Goal: Communication & Community: Answer question/provide support

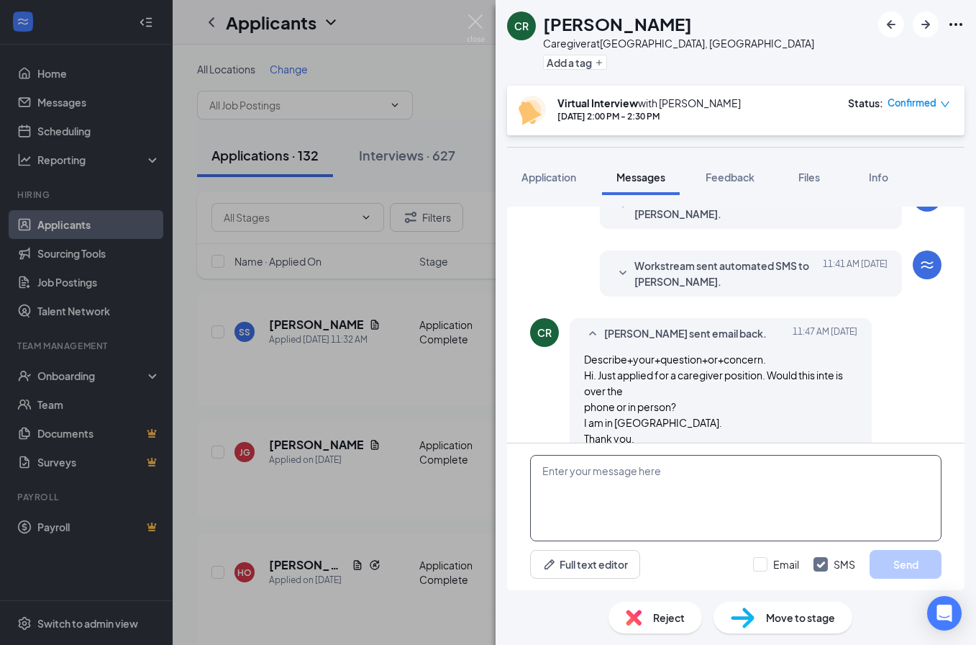
scroll to position [457, 0]
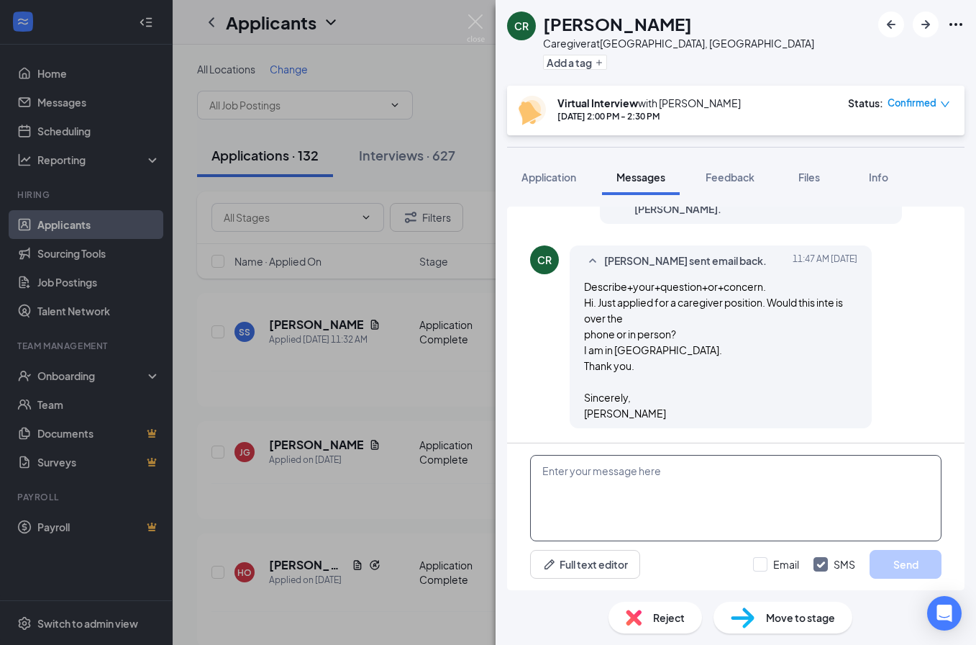
click at [592, 506] on textarea at bounding box center [735, 498] width 411 height 86
type textarea "h"
click at [656, 472] on textarea "Hi! This is over the phone. Thank you." at bounding box center [735, 498] width 411 height 86
type textarea "Hi! This is over the phone or via Ring Central. Thank you."
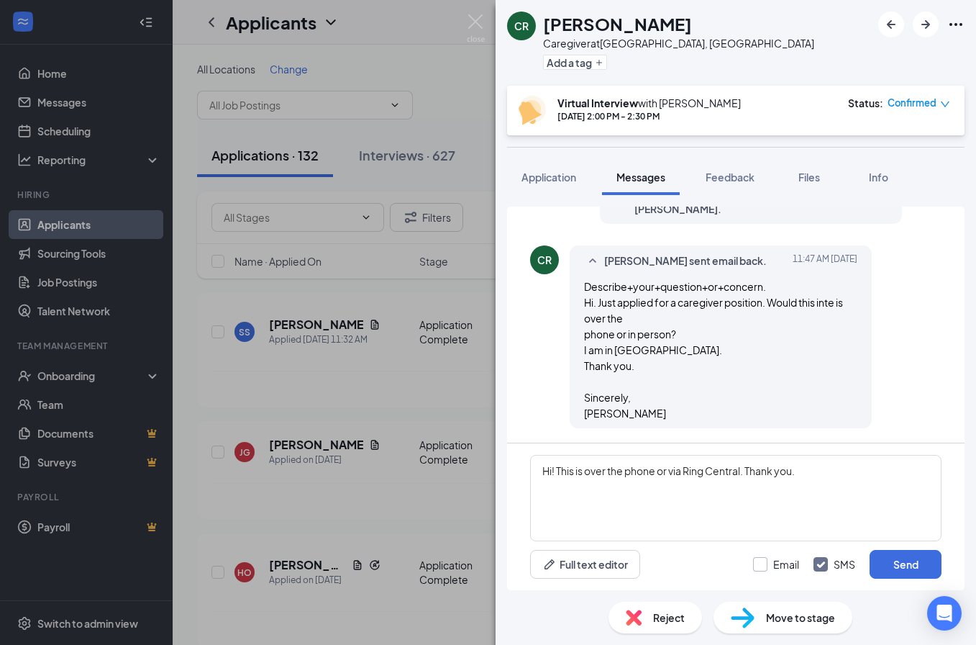
click at [767, 563] on input "Email" at bounding box center [776, 564] width 46 height 14
checkbox input "true"
click at [901, 558] on button "Send" at bounding box center [906, 564] width 72 height 29
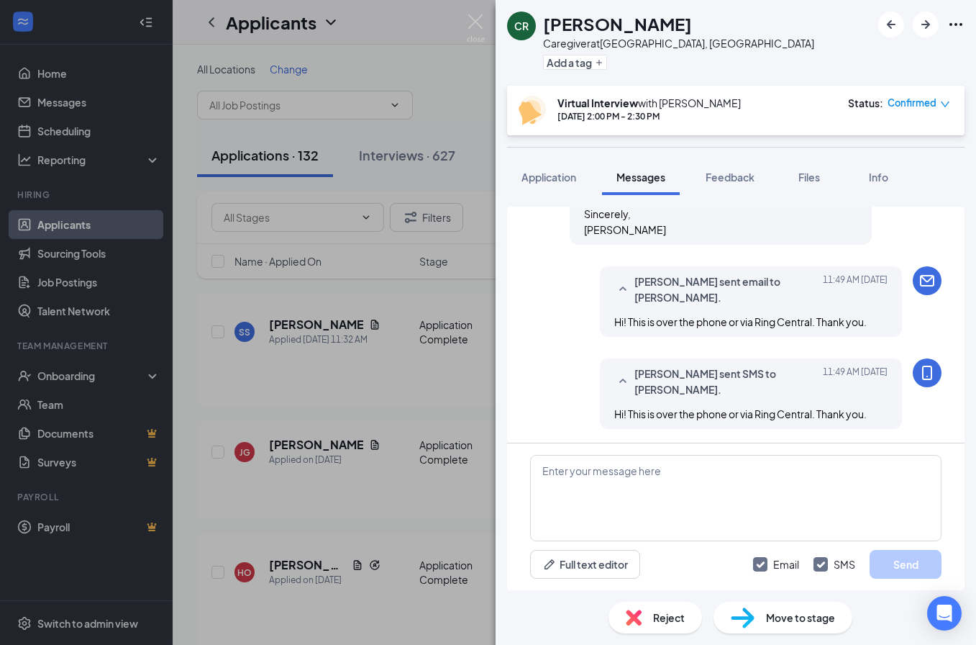
scroll to position [642, 0]
